Goal: Navigation & Orientation: Find specific page/section

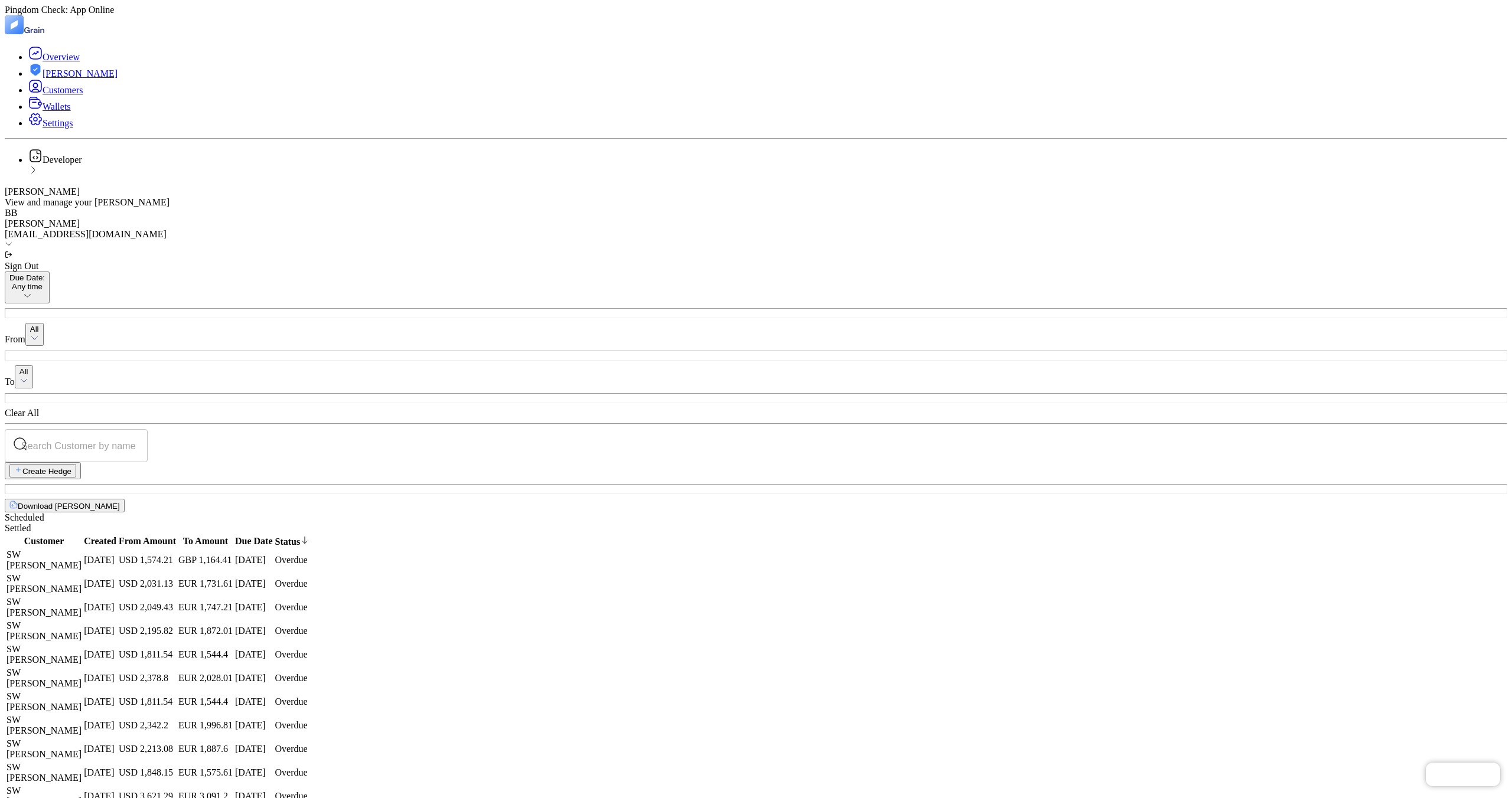
click at [50, 79] on span "Hedges" at bounding box center [80, 73] width 75 height 10
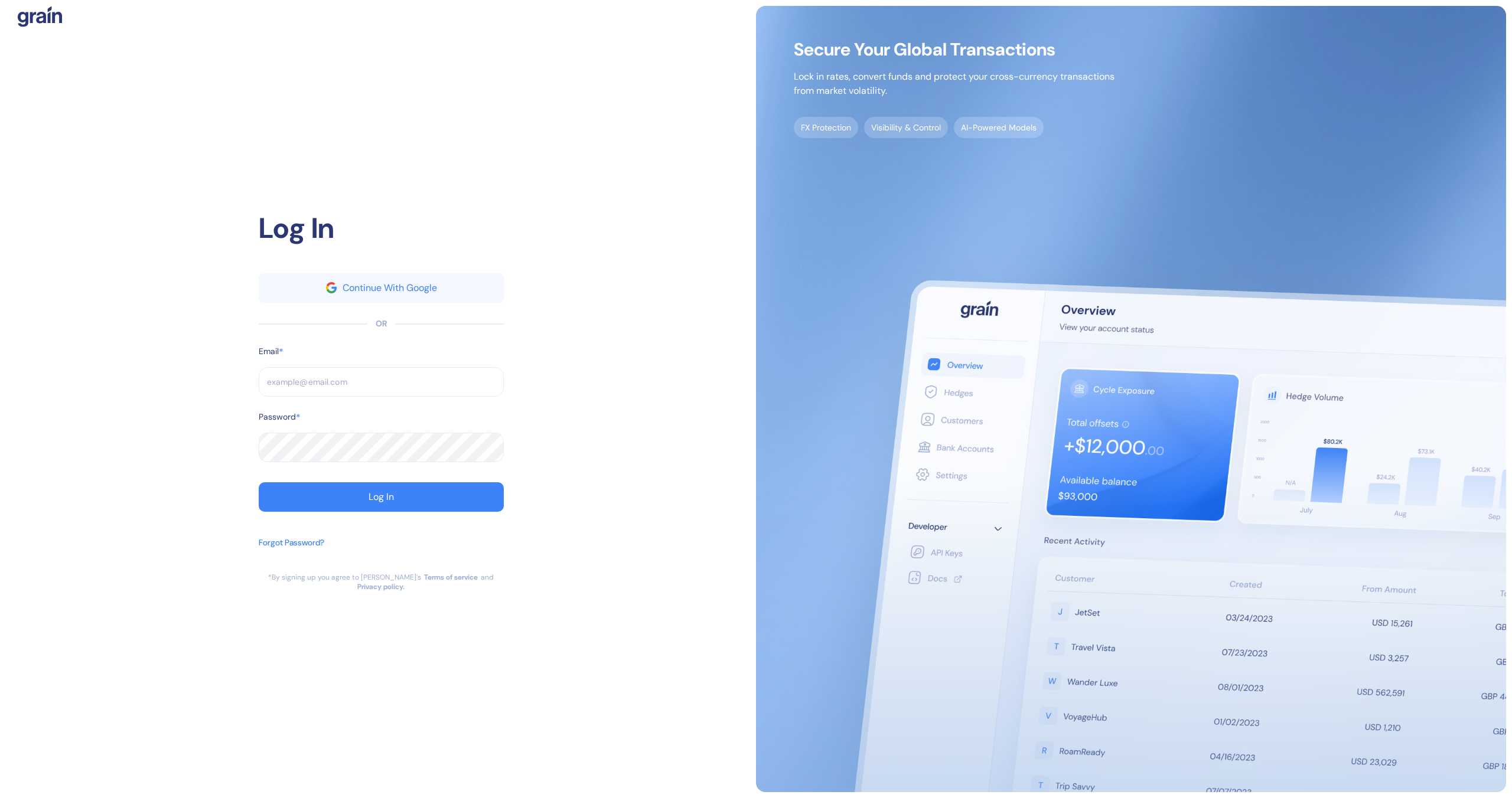
click at [362, 377] on input "text" at bounding box center [381, 382] width 245 height 29
type input "[EMAIL_ADDRESS][DOMAIN_NAME]"
type input "brayan@ultimatejetvacations.com"
click at [414, 500] on button "Log In" at bounding box center [381, 497] width 245 height 29
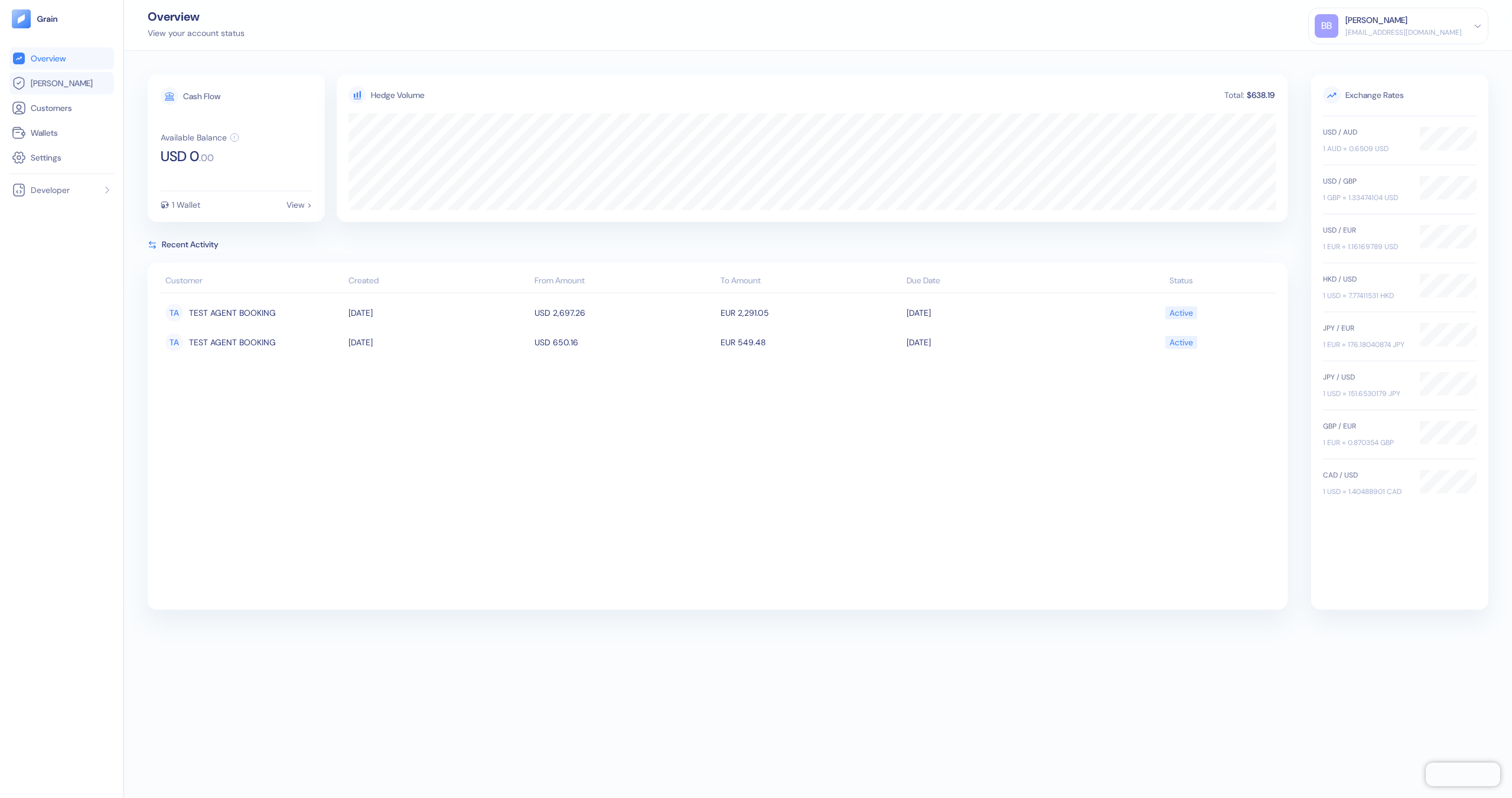
click at [73, 86] on link "Hedges" at bounding box center [61, 83] width 99 height 14
